Goal: Check status: Check status

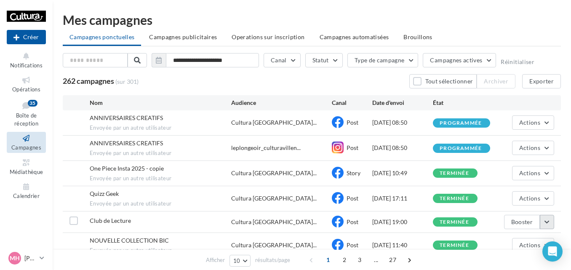
click at [550, 224] on button "button" at bounding box center [547, 222] width 14 height 14
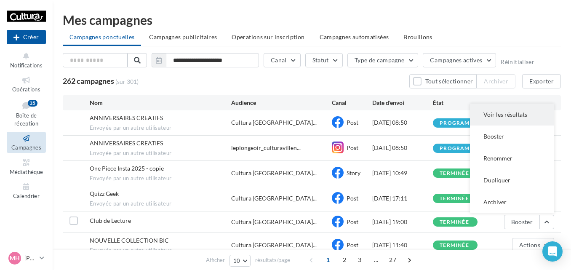
click at [501, 122] on button "Voir les résultats" at bounding box center [512, 115] width 84 height 22
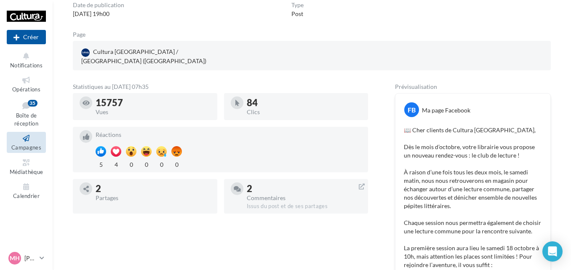
scroll to position [100, 0]
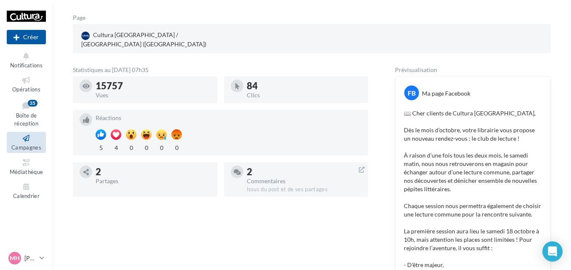
click at [22, 145] on span "Campagnes" at bounding box center [26, 147] width 30 height 7
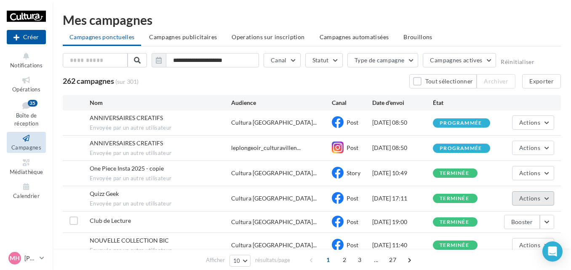
click at [549, 200] on button "Actions" at bounding box center [533, 198] width 42 height 14
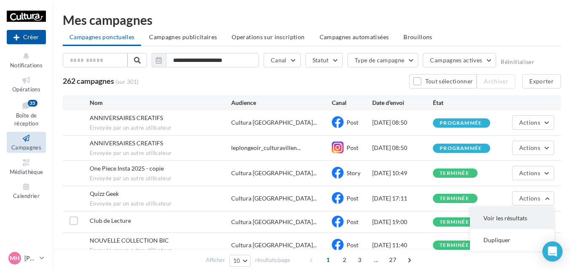
click at [525, 218] on button "Voir les résultats" at bounding box center [512, 218] width 84 height 22
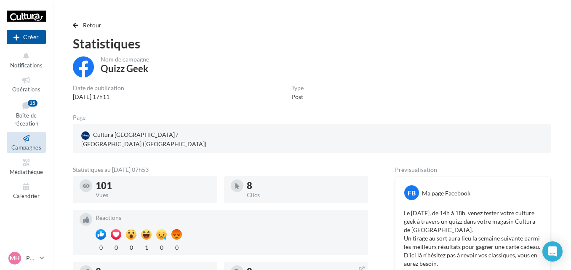
click at [76, 26] on span "button" at bounding box center [75, 25] width 5 height 6
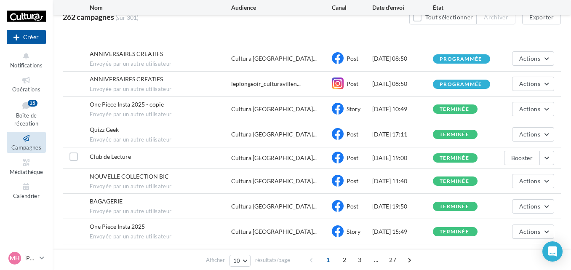
scroll to position [109, 0]
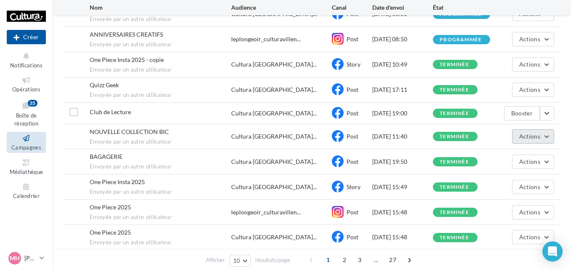
click at [530, 135] on span "Actions" at bounding box center [529, 136] width 21 height 7
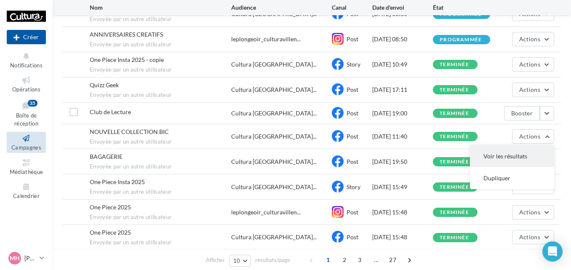
click at [510, 148] on button "Voir les résultats" at bounding box center [512, 156] width 84 height 22
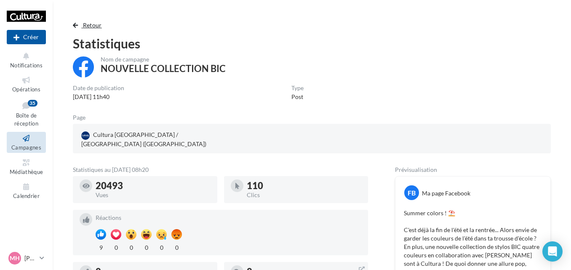
click at [73, 26] on span "button" at bounding box center [75, 25] width 5 height 6
